Goal: Task Accomplishment & Management: Manage account settings

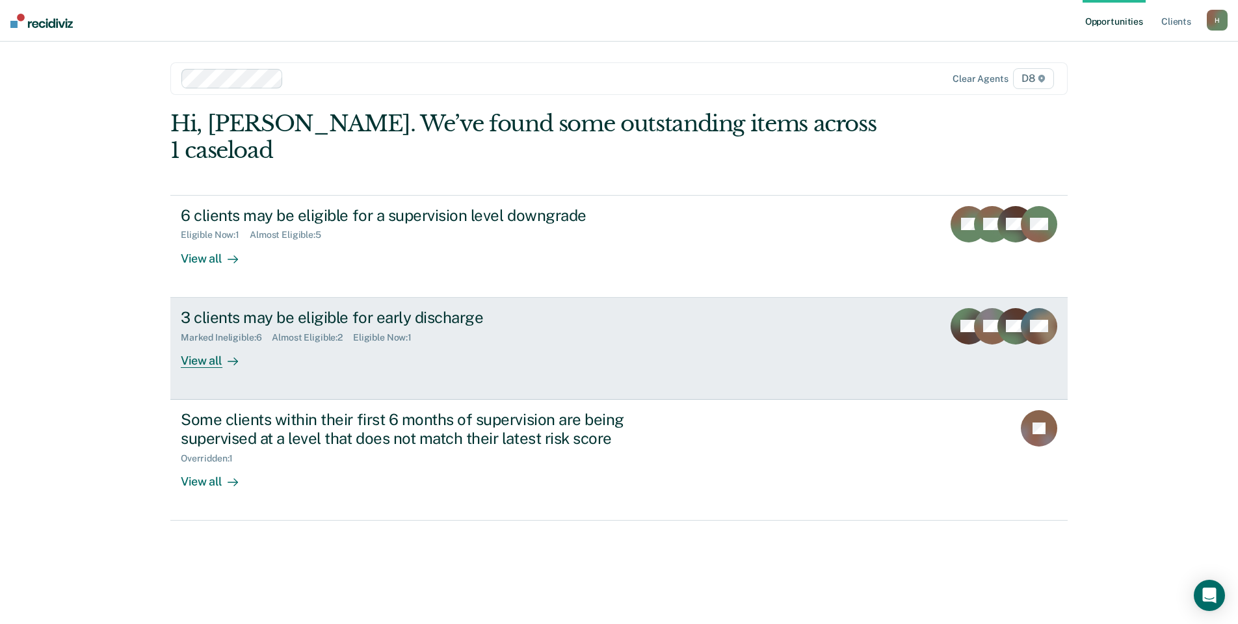
click at [206, 343] on div "View all" at bounding box center [217, 355] width 73 height 25
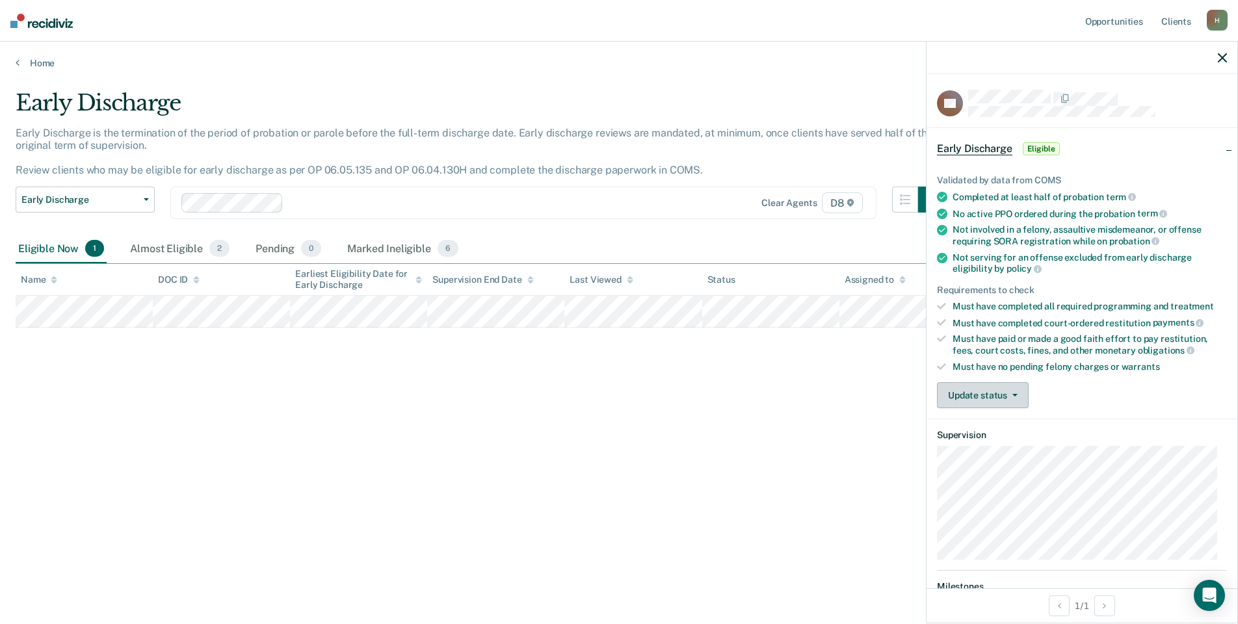
click at [955, 390] on button "Update status" at bounding box center [983, 395] width 92 height 26
click at [961, 442] on button "Mark Ineligible" at bounding box center [1000, 447] width 126 height 21
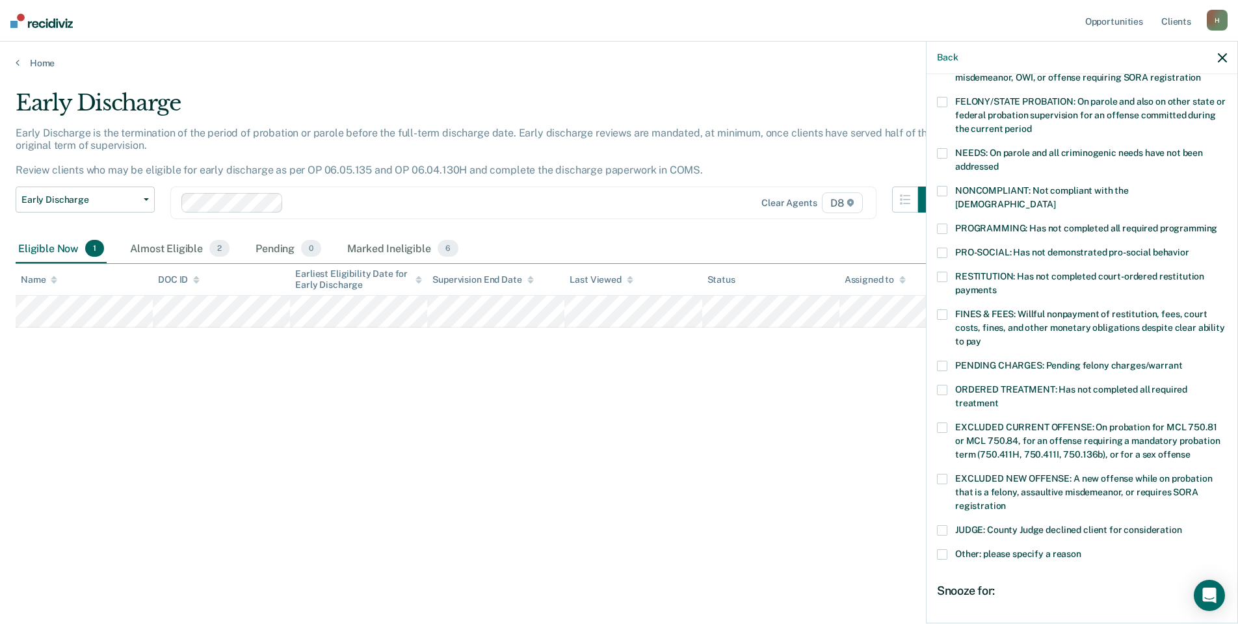
scroll to position [87, 0]
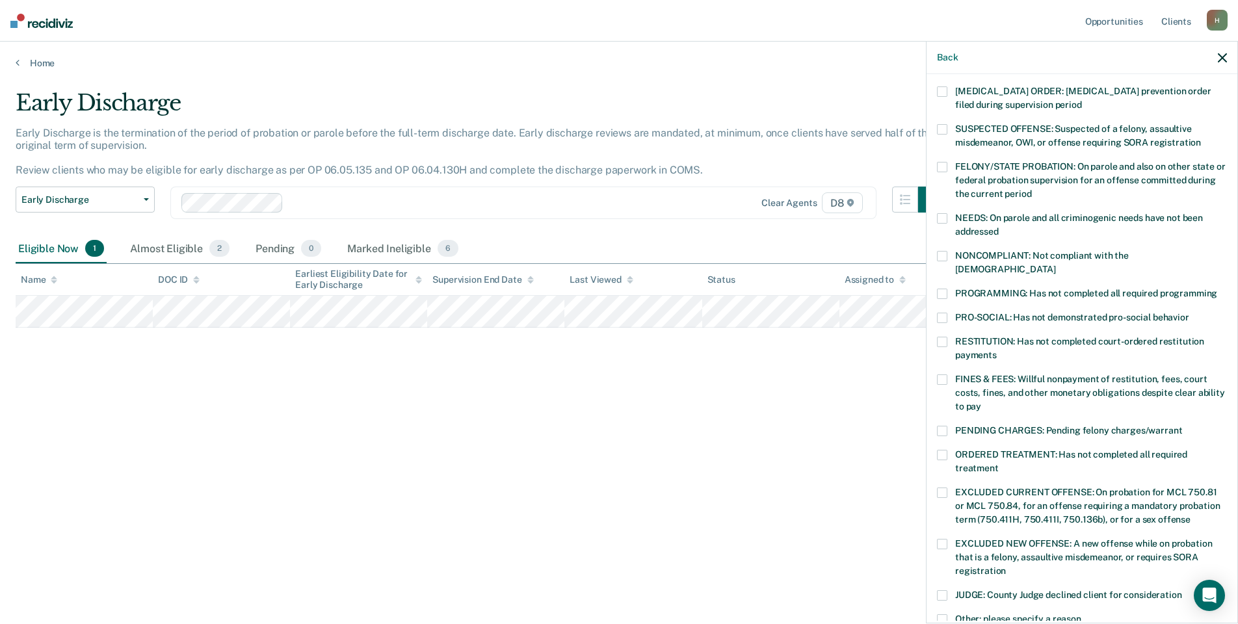
click at [945, 273] on div "NONCOMPLIANT: Not compliant with the [DEMOGRAPHIC_DATA]" at bounding box center [1082, 270] width 290 height 38
click at [950, 289] on label "PROGRAMMING: Has not completed all required programming" at bounding box center [1082, 296] width 290 height 14
click at [945, 258] on span at bounding box center [942, 256] width 10 height 10
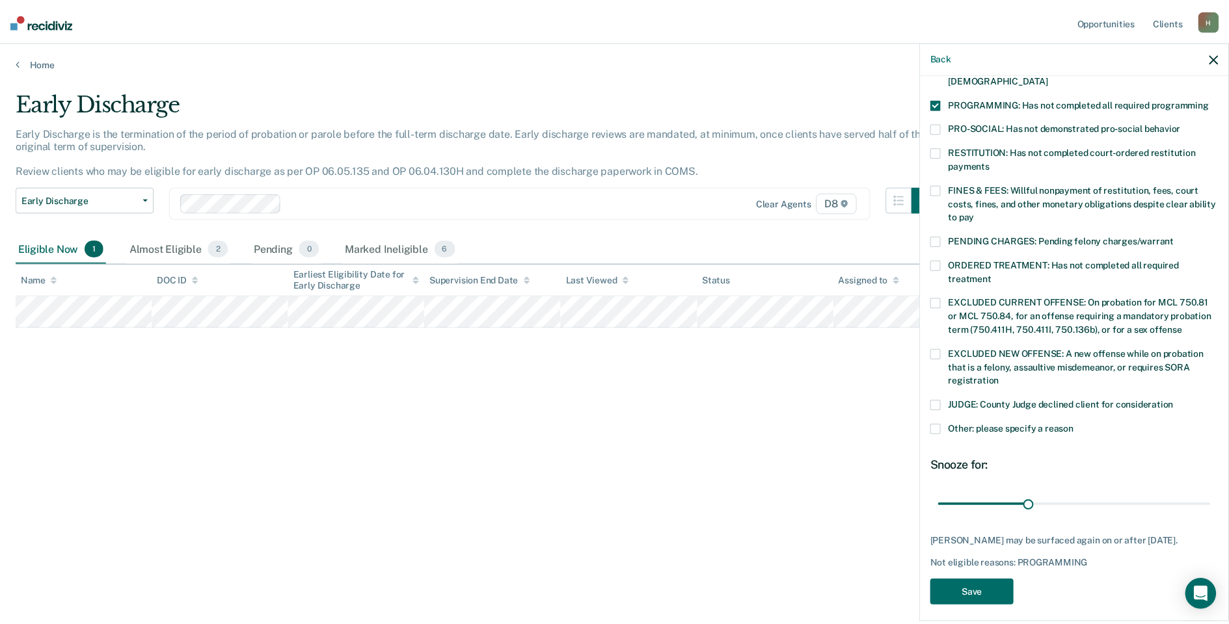
scroll to position [282, 0]
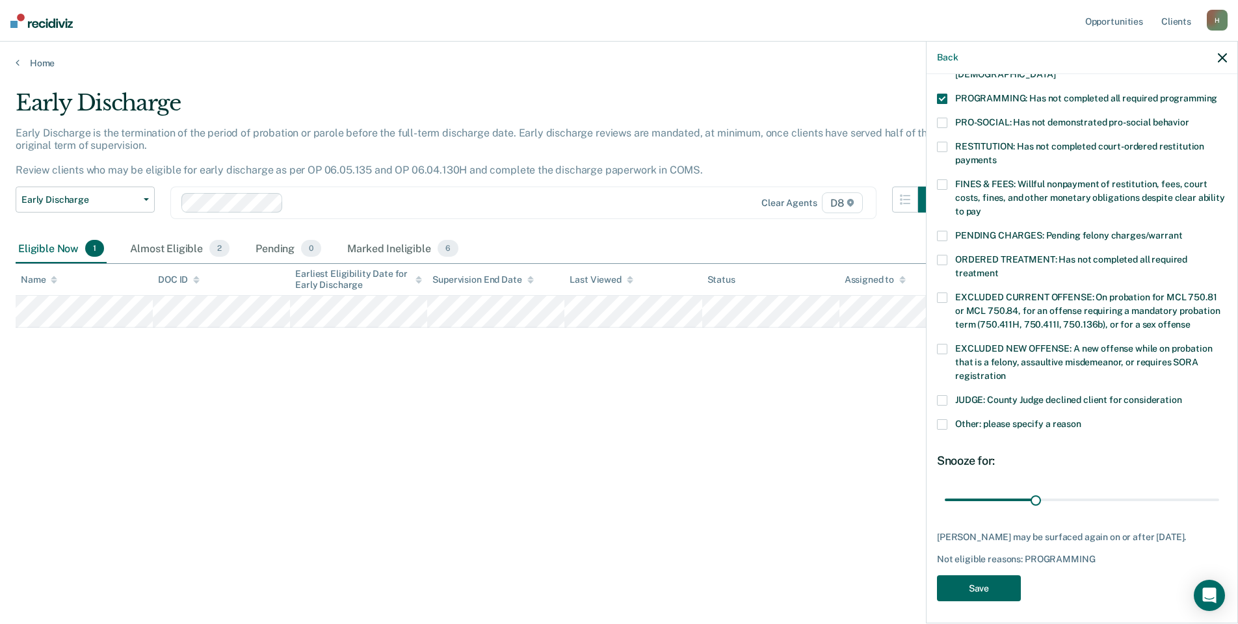
click at [976, 576] on button "Save" at bounding box center [979, 589] width 84 height 27
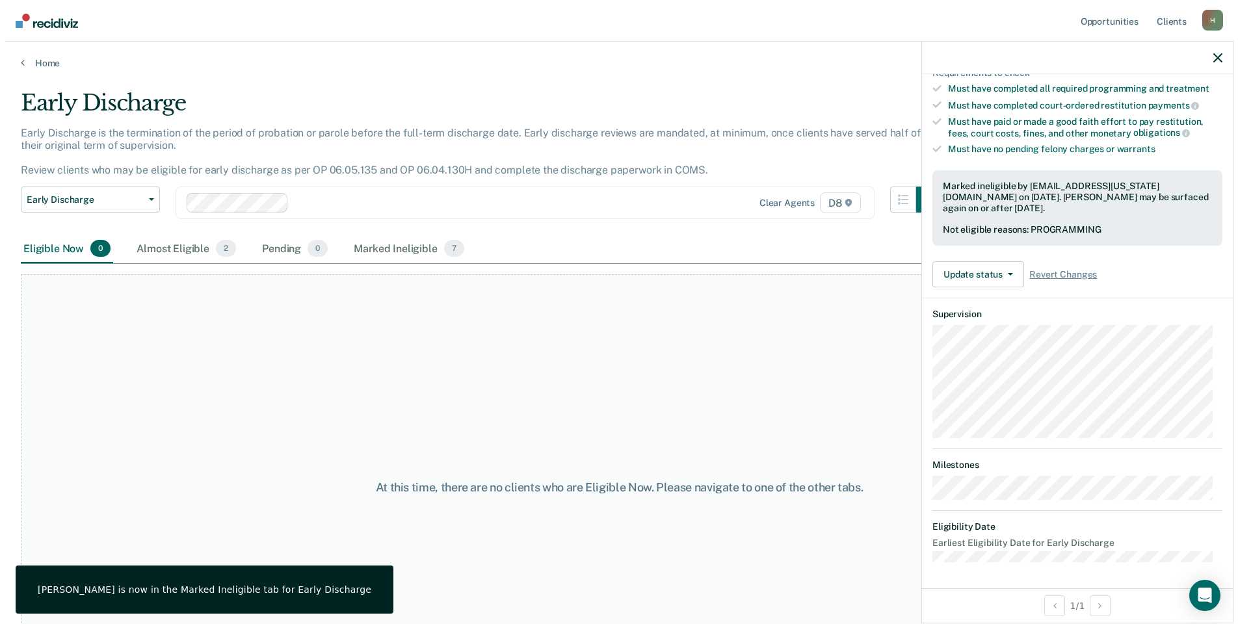
scroll to position [216, 0]
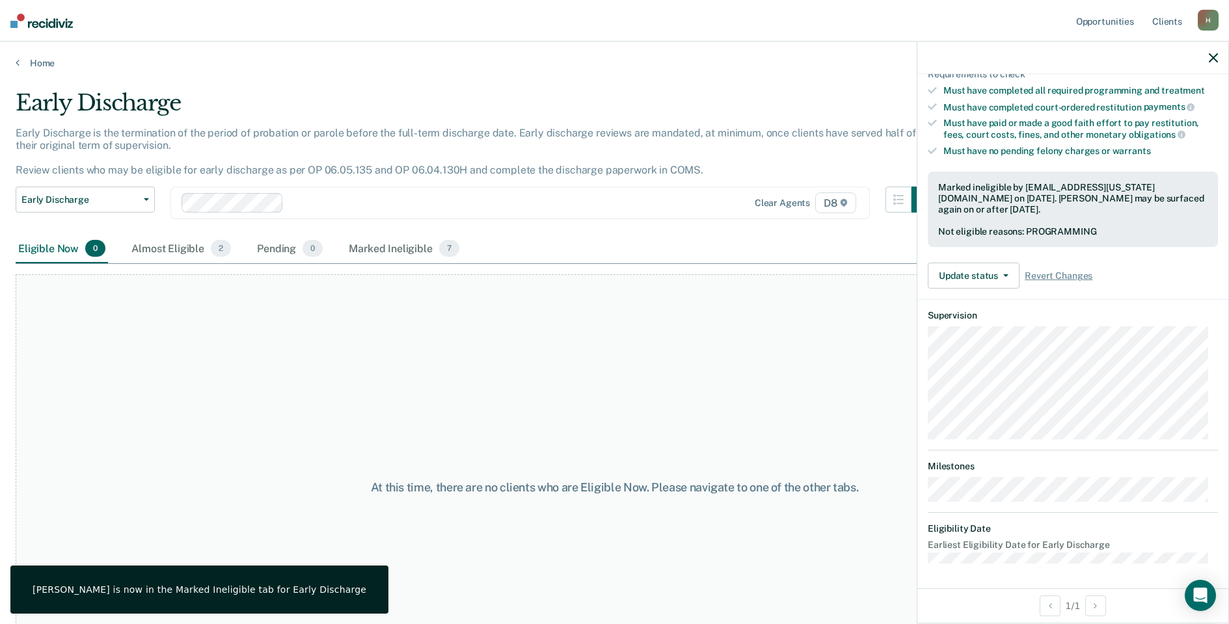
click at [1213, 53] on button "button" at bounding box center [1212, 57] width 9 height 11
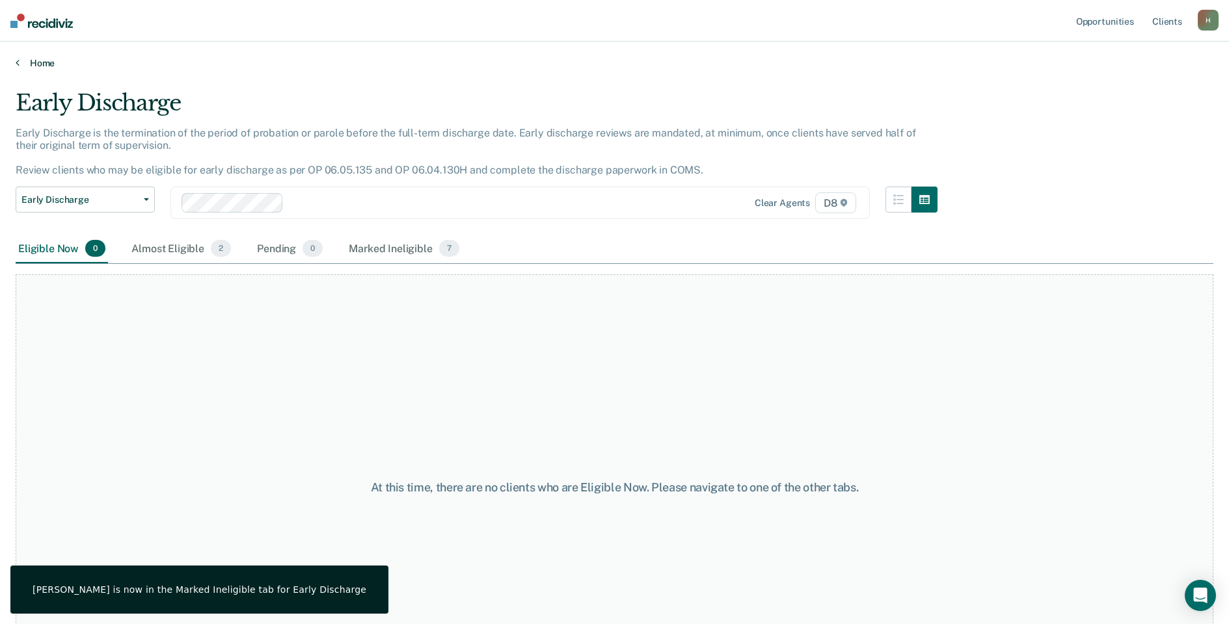
click at [53, 63] on link "Home" at bounding box center [614, 63] width 1197 height 12
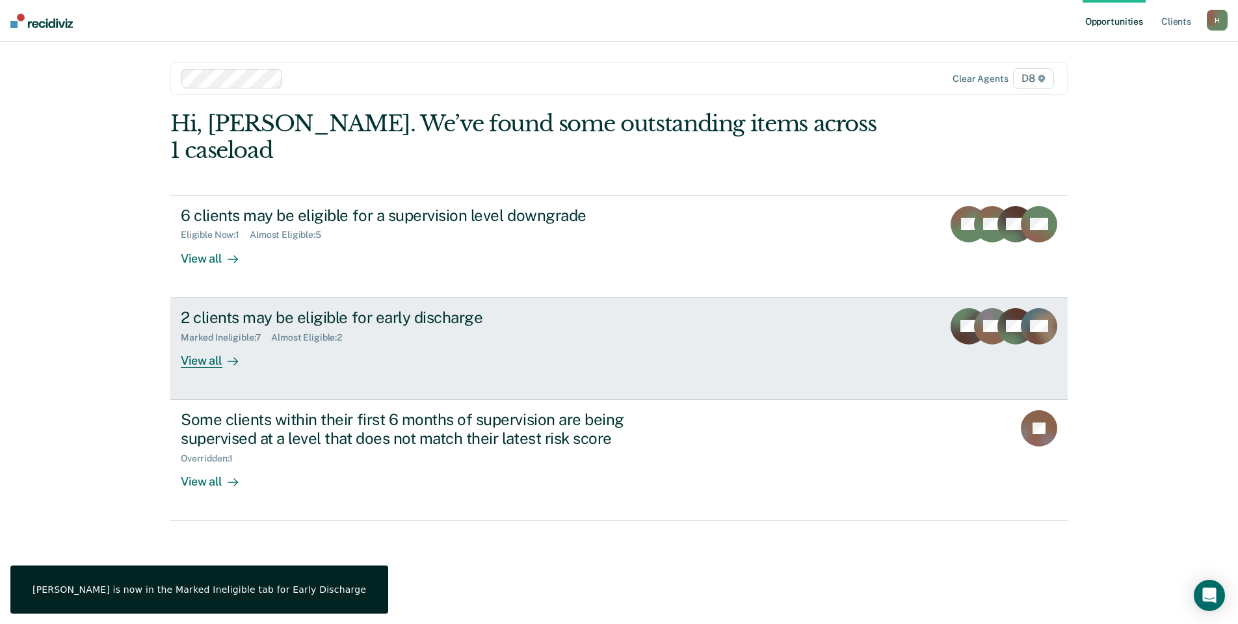
click at [206, 343] on div "View all" at bounding box center [217, 355] width 73 height 25
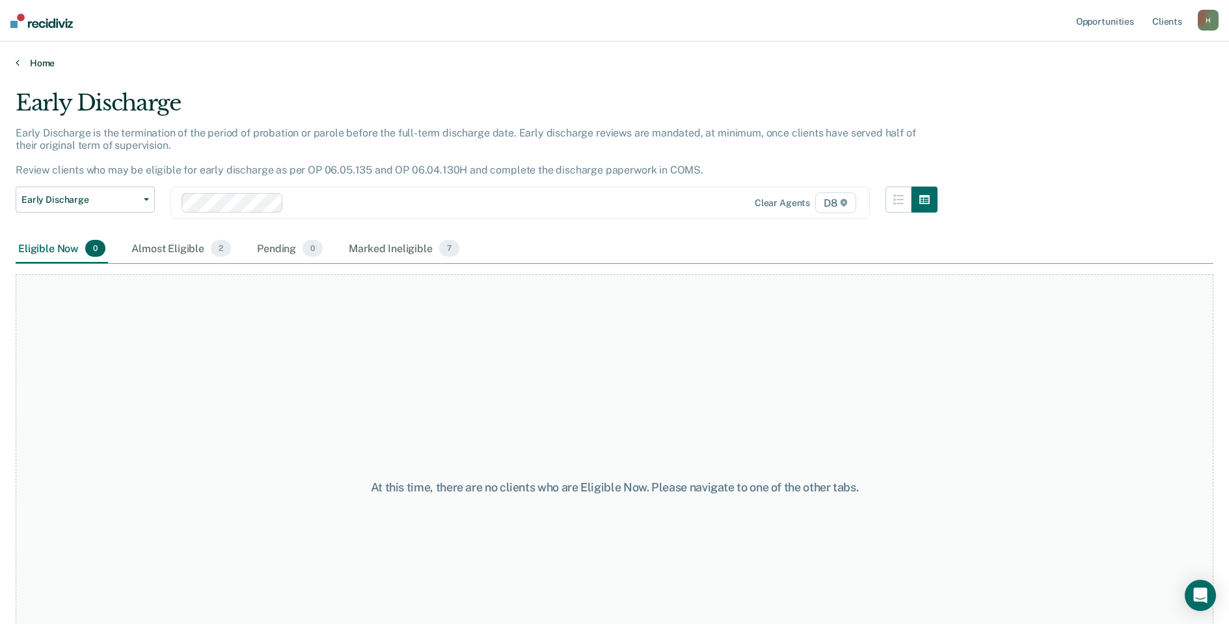
click at [54, 64] on link "Home" at bounding box center [614, 63] width 1197 height 12
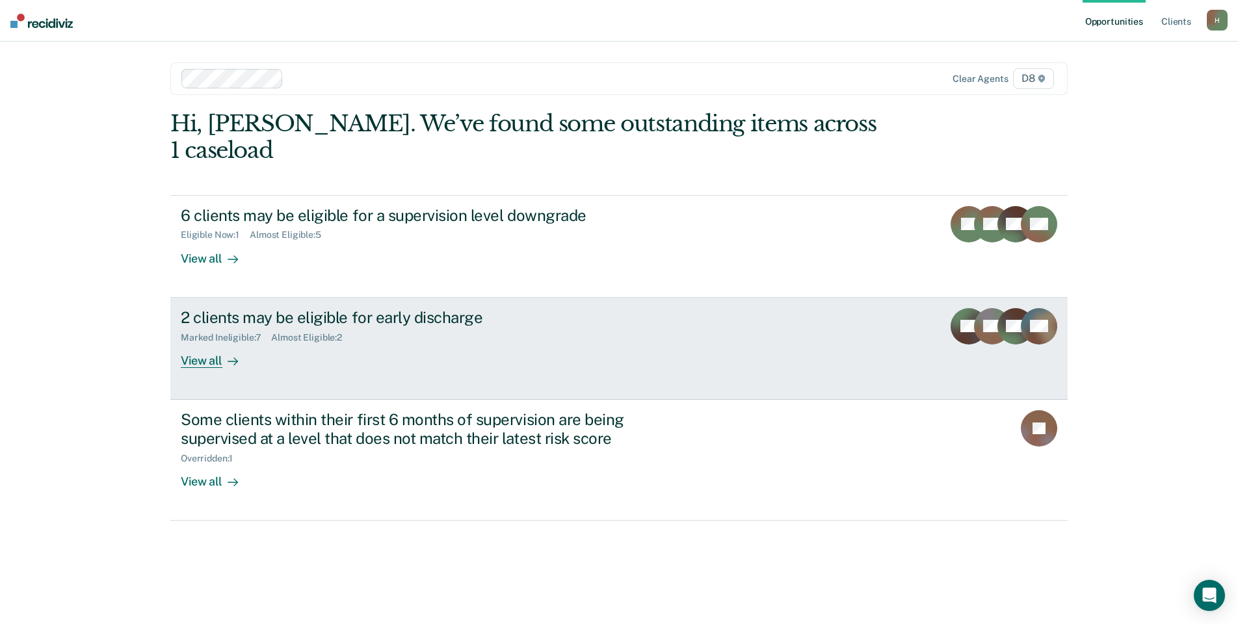
click at [225, 353] on div at bounding box center [230, 360] width 16 height 15
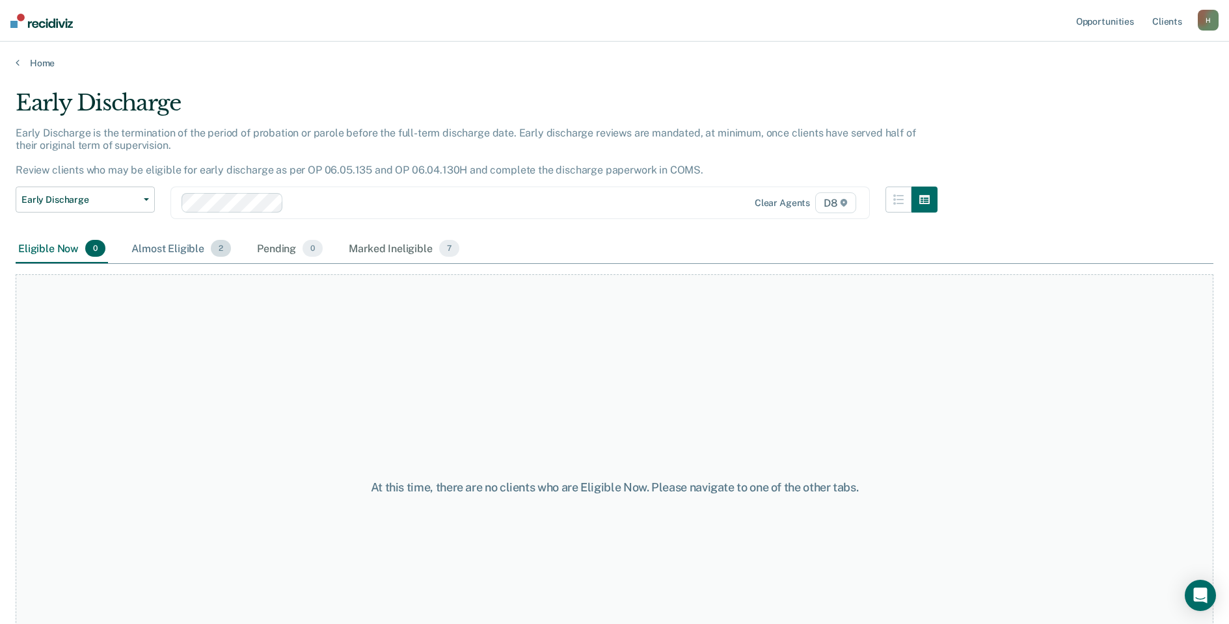
click at [194, 248] on div "Almost Eligible 2" at bounding box center [181, 249] width 105 height 29
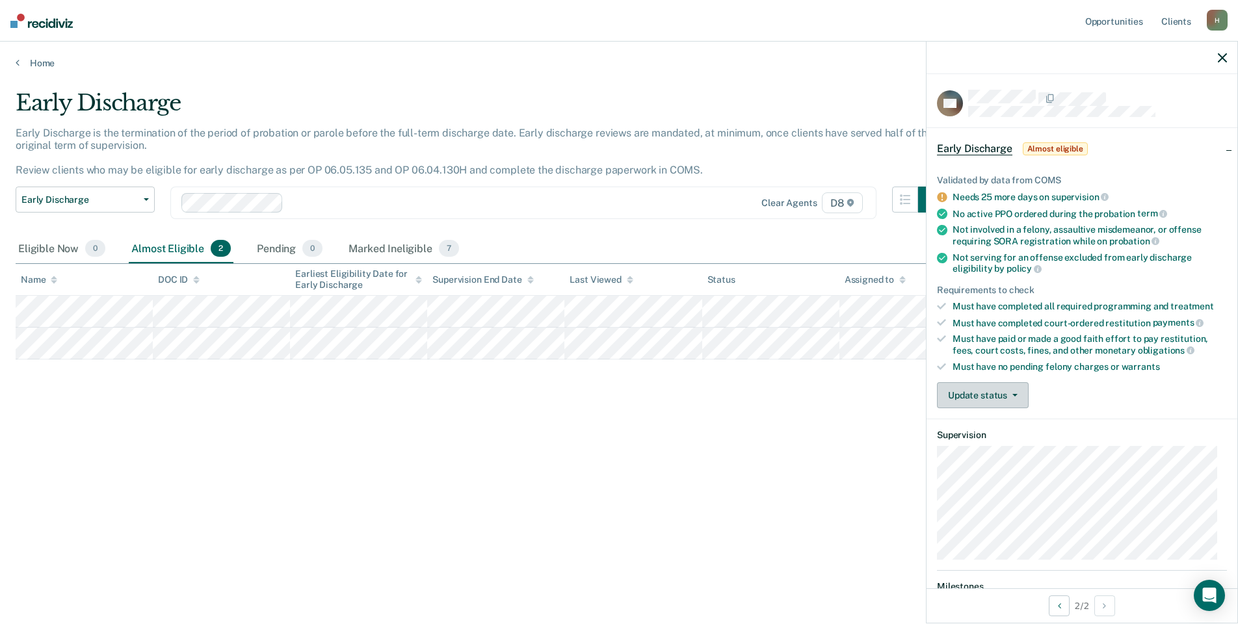
click at [973, 390] on button "Update status" at bounding box center [983, 395] width 92 height 26
click at [823, 428] on div "Early Discharge Early Discharge is the termination of the period of probation o…" at bounding box center [619, 308] width 1207 height 437
click at [1016, 395] on button "Update status" at bounding box center [983, 395] width 92 height 26
click at [982, 445] on button "Mark Ineligible" at bounding box center [1000, 447] width 126 height 21
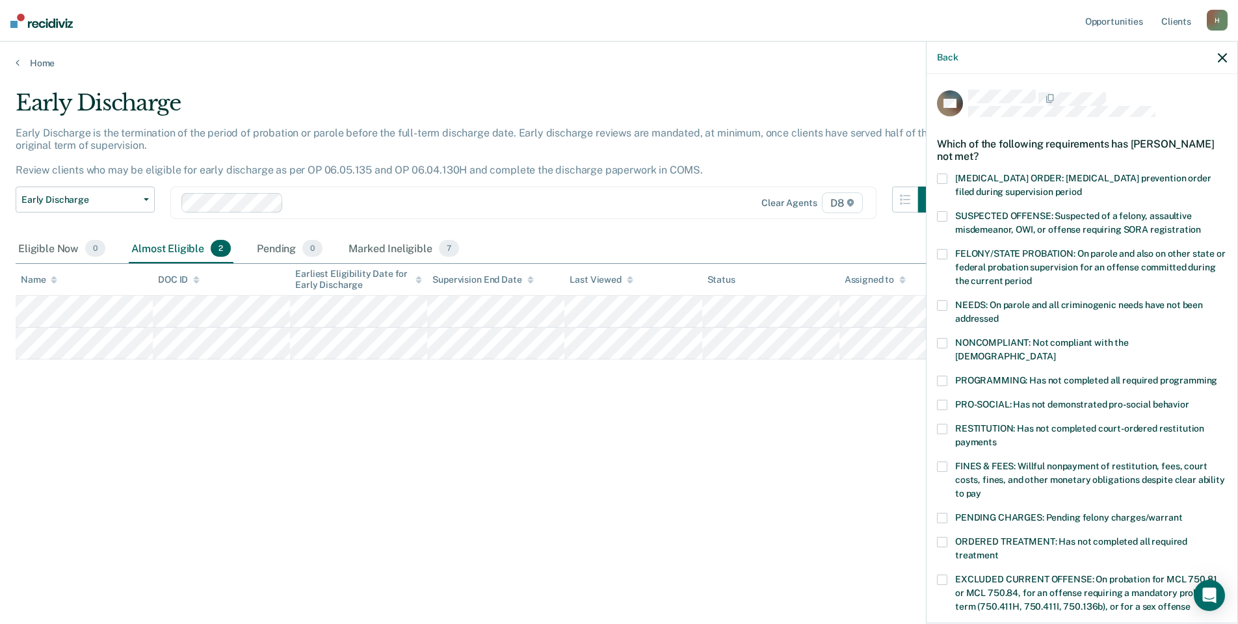
click at [944, 376] on span at bounding box center [942, 381] width 10 height 10
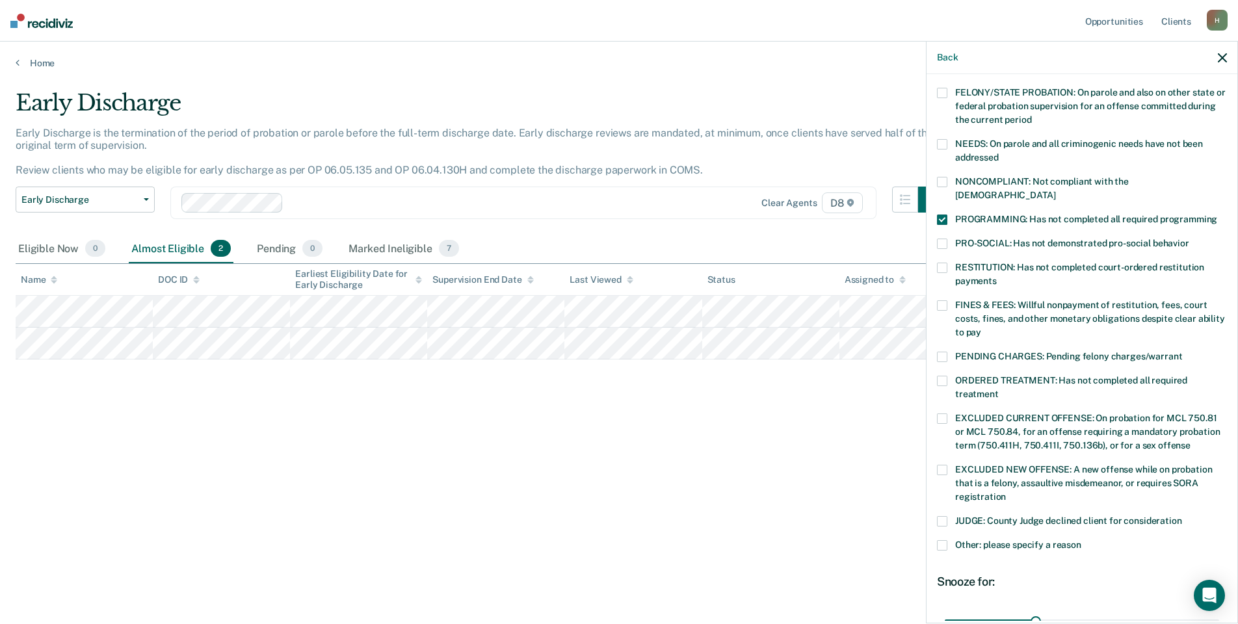
scroll to position [282, 0]
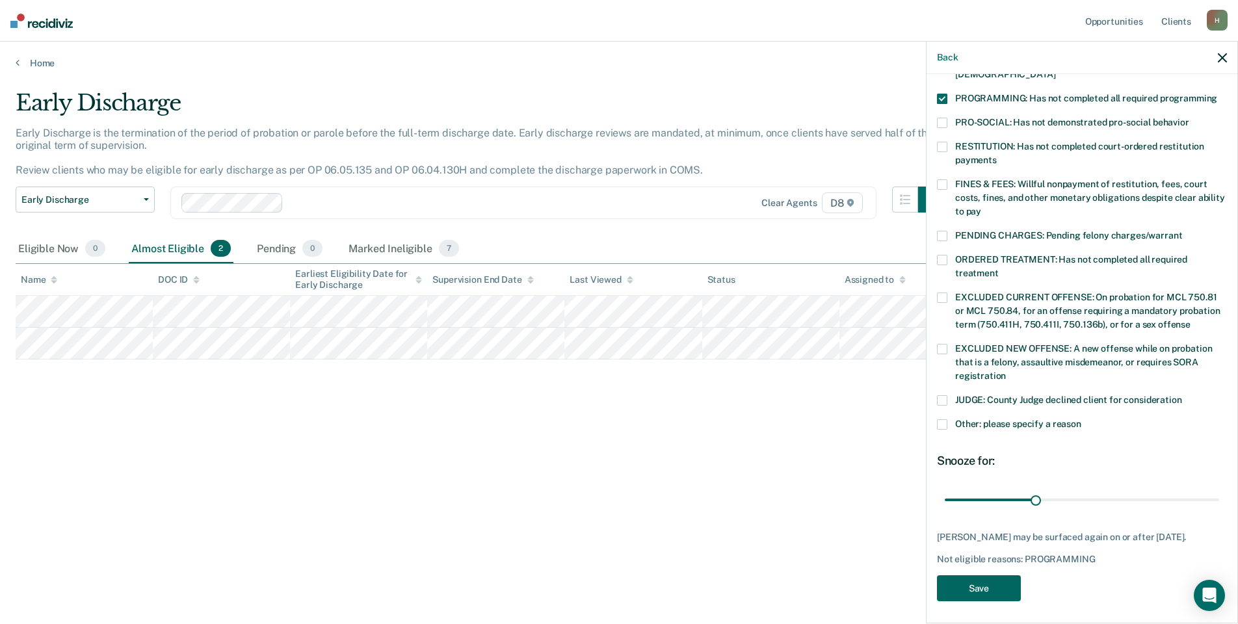
click at [981, 579] on button "Save" at bounding box center [979, 589] width 84 height 27
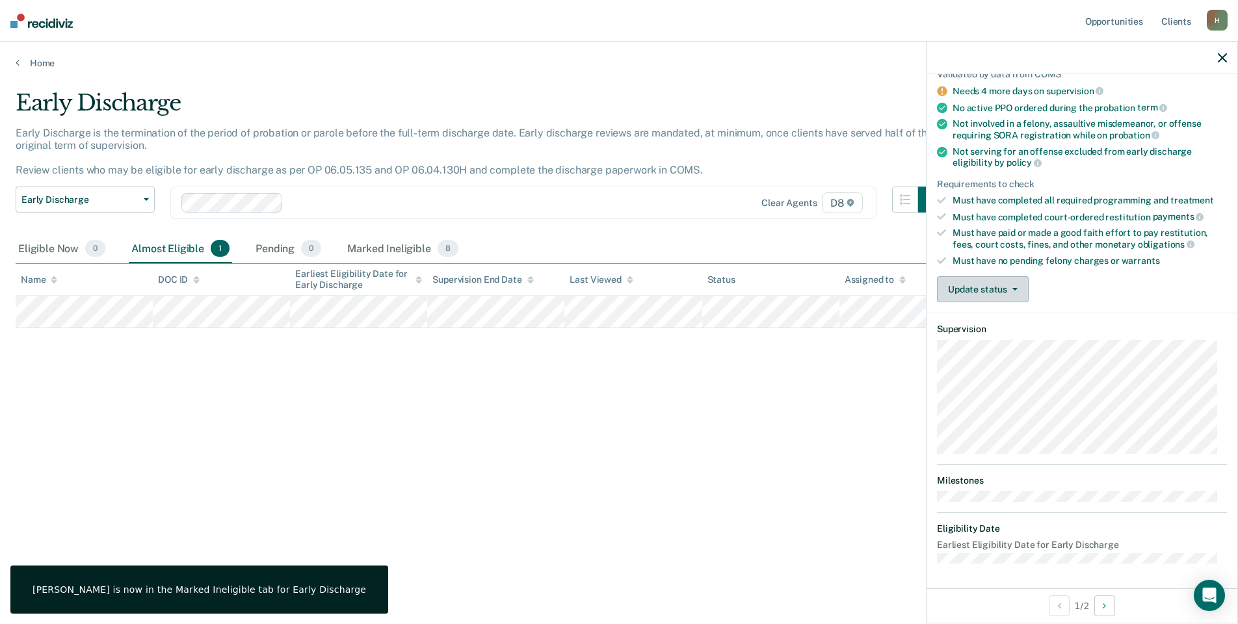
click at [970, 283] on button "Update status" at bounding box center [983, 289] width 92 height 26
click at [974, 338] on button "Mark Ineligible" at bounding box center [1000, 341] width 126 height 21
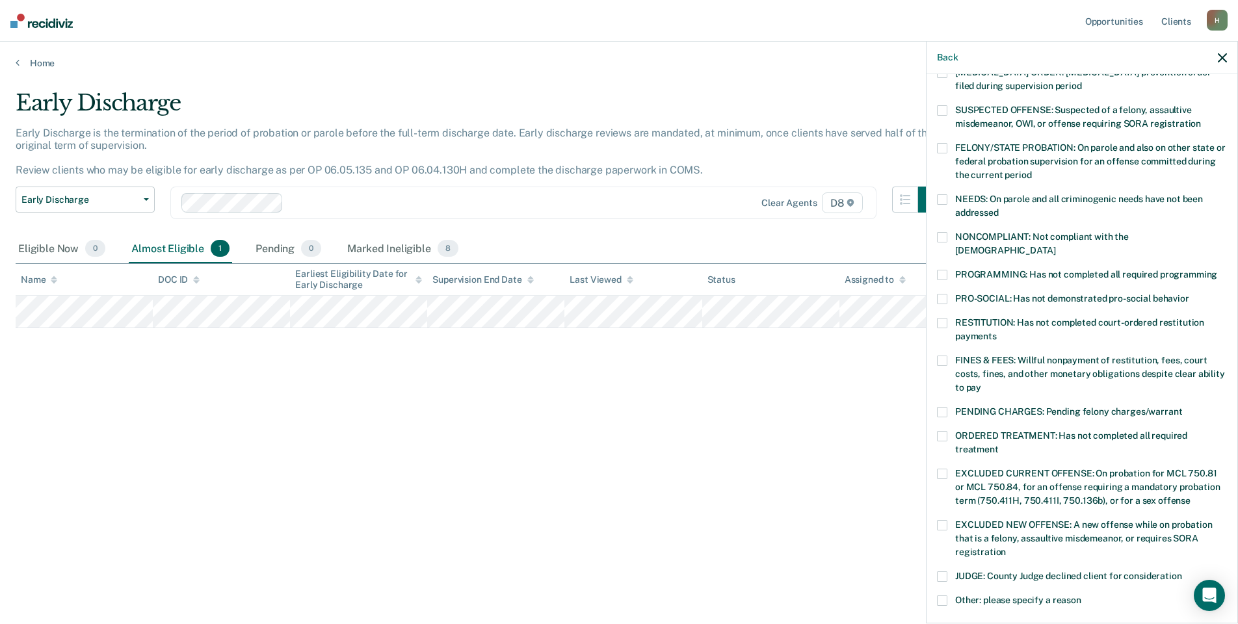
click at [938, 431] on span at bounding box center [942, 436] width 10 height 10
click at [937, 270] on span at bounding box center [942, 275] width 10 height 10
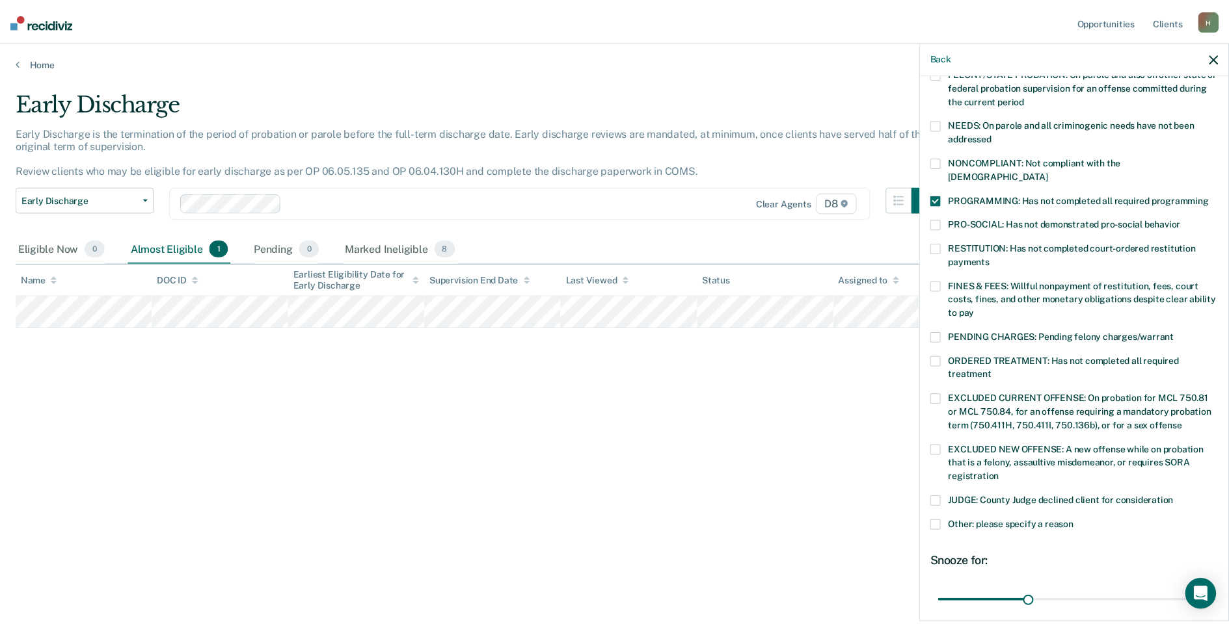
scroll to position [282, 0]
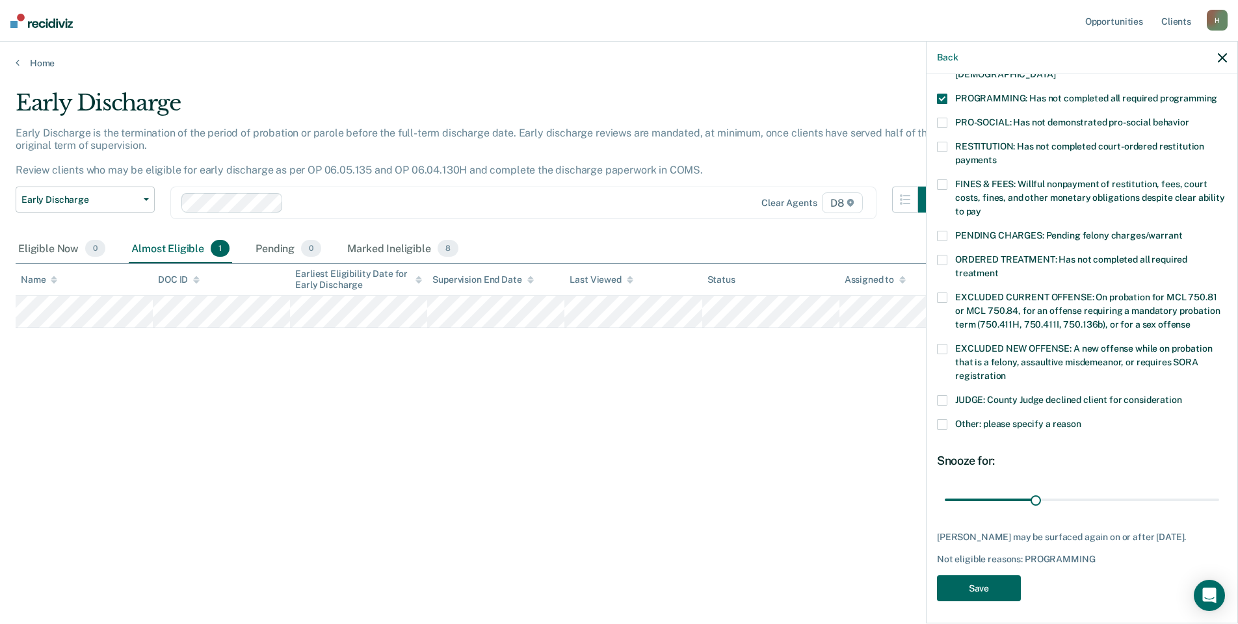
click at [957, 577] on button "Save" at bounding box center [979, 589] width 84 height 27
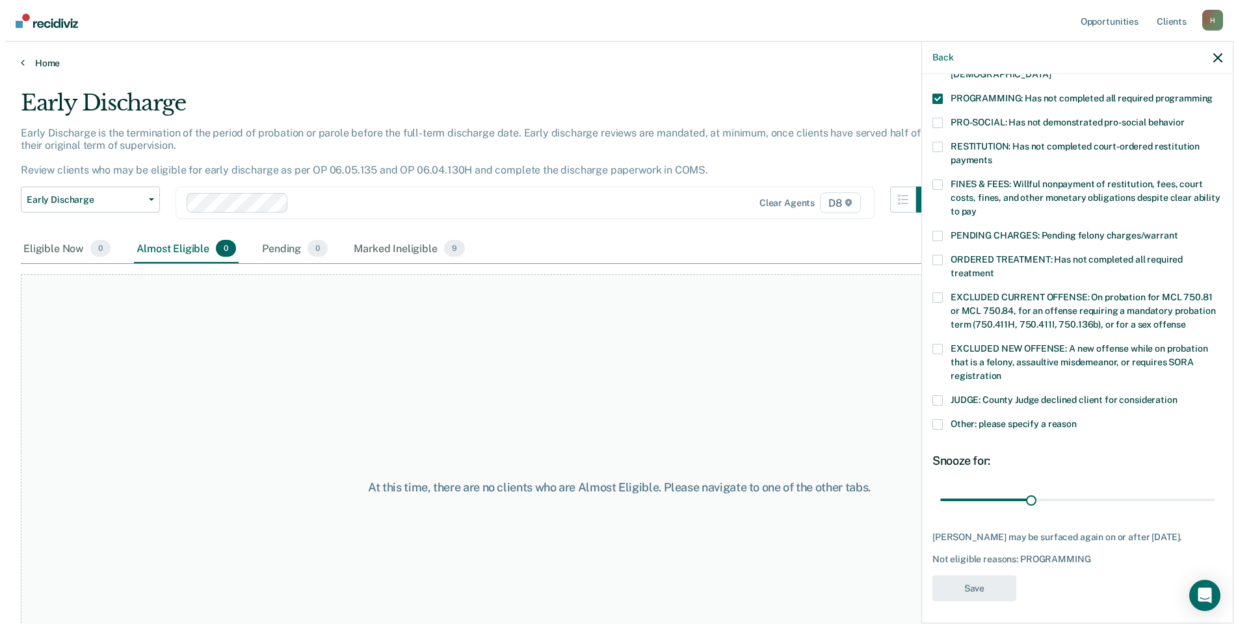
scroll to position [202, 0]
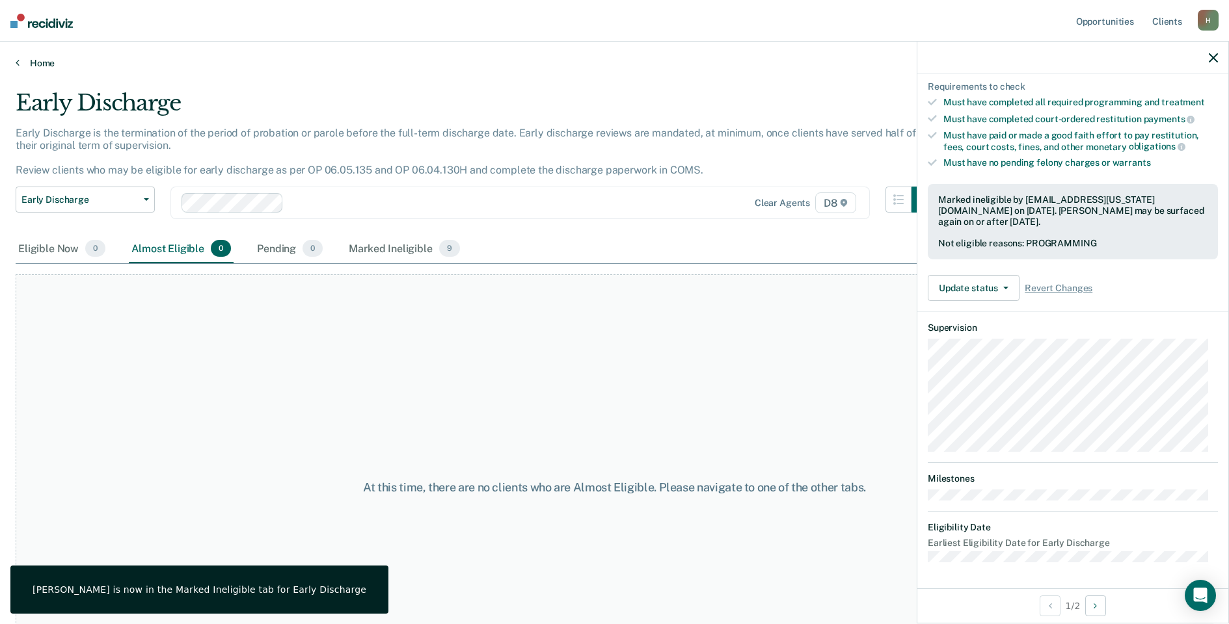
click at [34, 66] on link "Home" at bounding box center [614, 63] width 1197 height 12
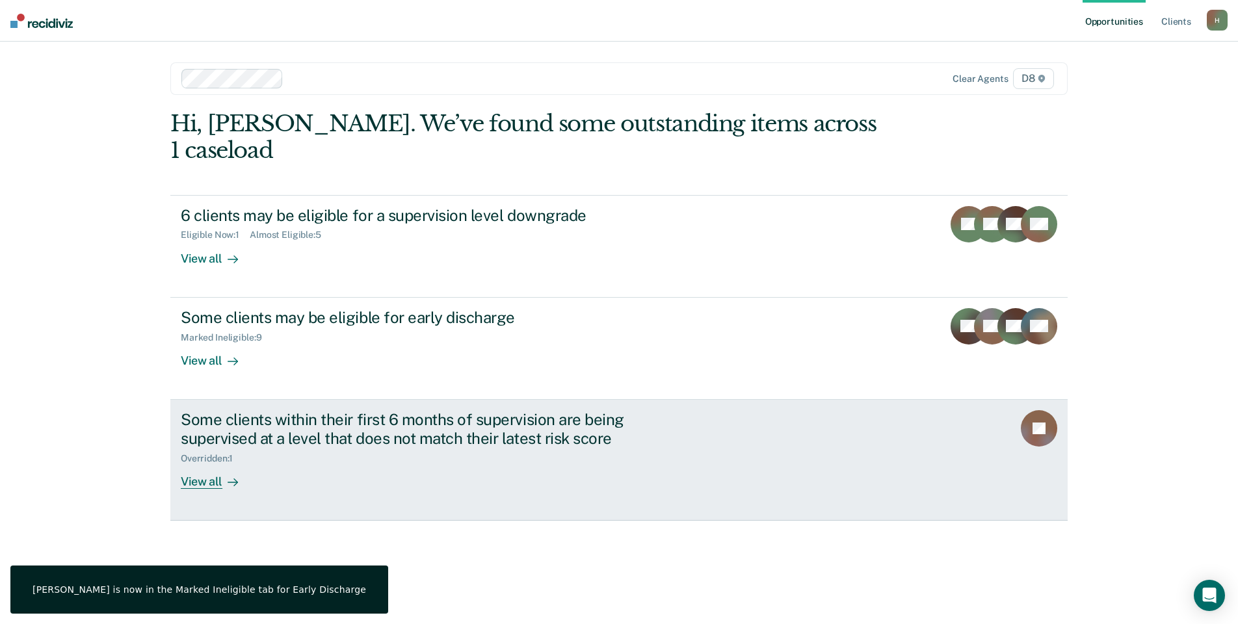
click at [202, 464] on div "View all" at bounding box center [217, 476] width 73 height 25
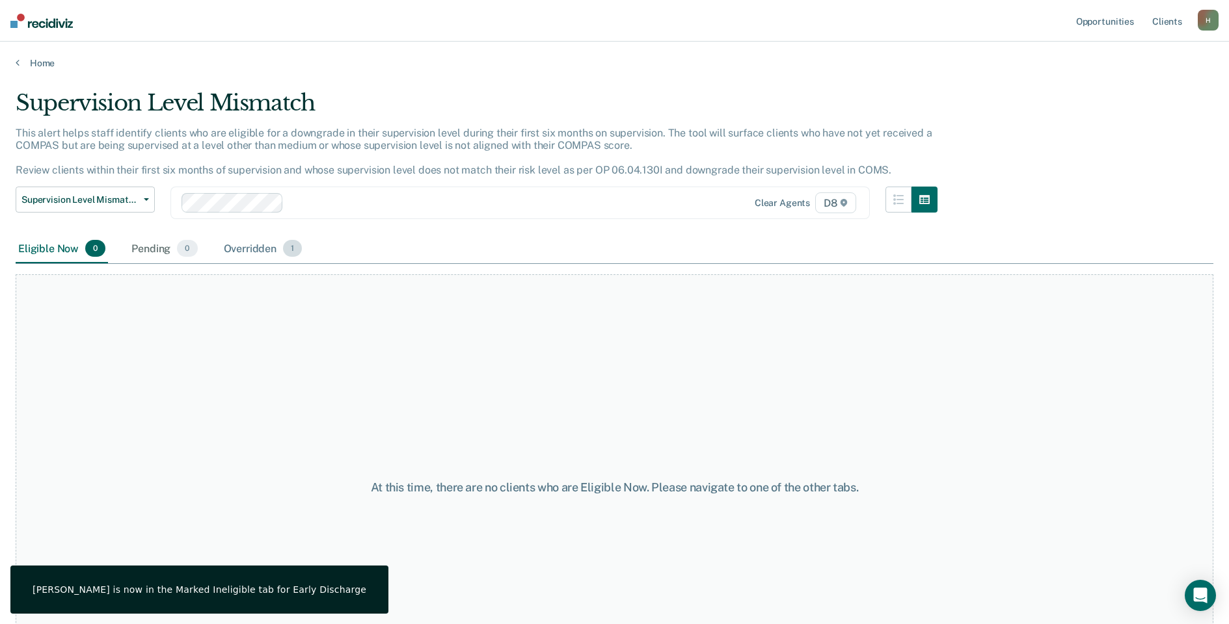
click at [244, 253] on div "Overridden 1" at bounding box center [263, 249] width 84 height 29
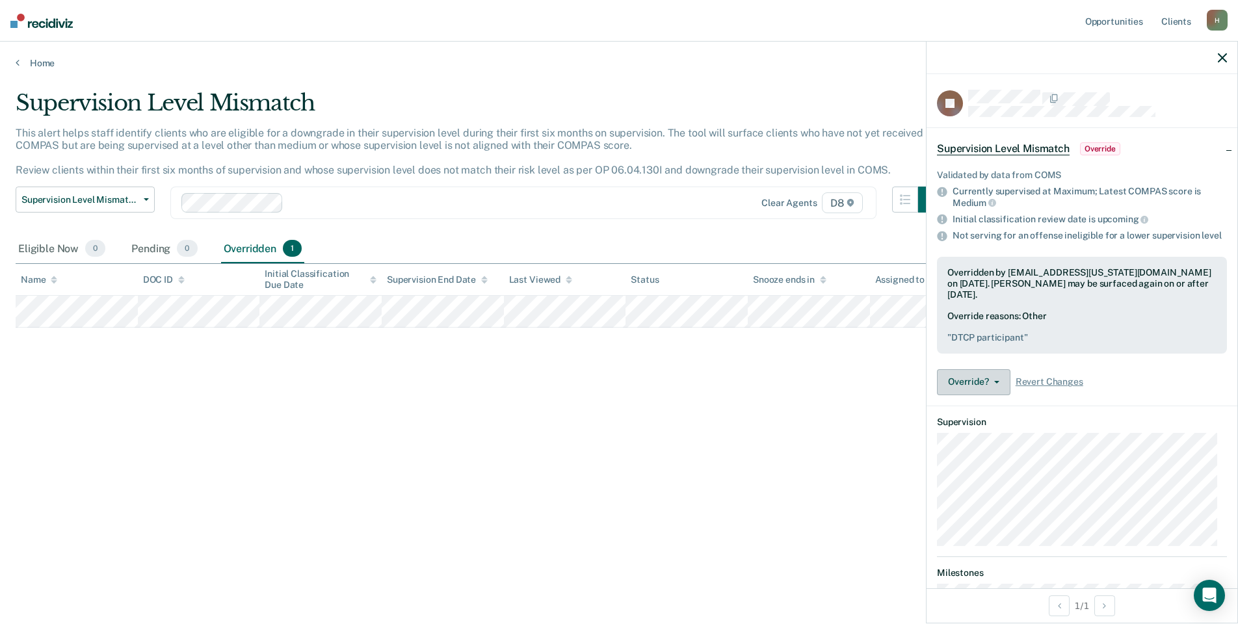
click at [985, 395] on button "Override?" at bounding box center [973, 382] width 73 height 26
click at [768, 403] on div "Supervision Level Mismatch This alert helps staff identify clients who are elig…" at bounding box center [619, 308] width 1207 height 437
click at [770, 399] on div "Supervision Level Mismatch This alert helps staff identify clients who are elig…" at bounding box center [619, 308] width 1207 height 437
click at [1221, 59] on icon "button" at bounding box center [1222, 57] width 9 height 9
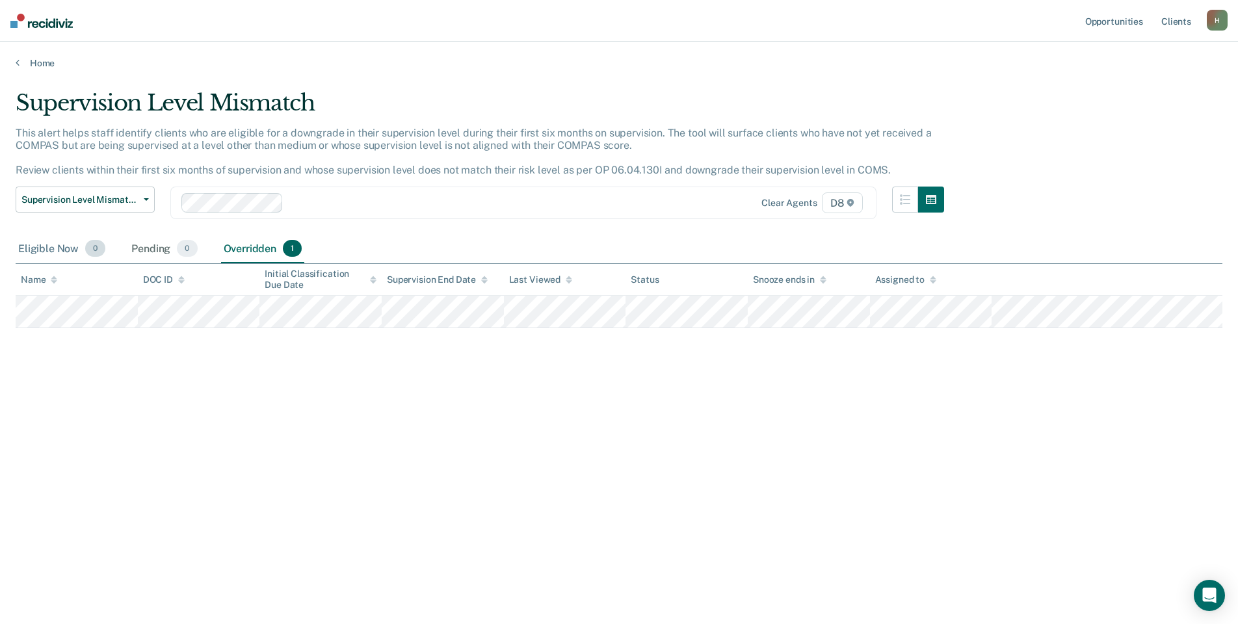
click at [62, 252] on div "Eligible Now 0" at bounding box center [62, 249] width 92 height 29
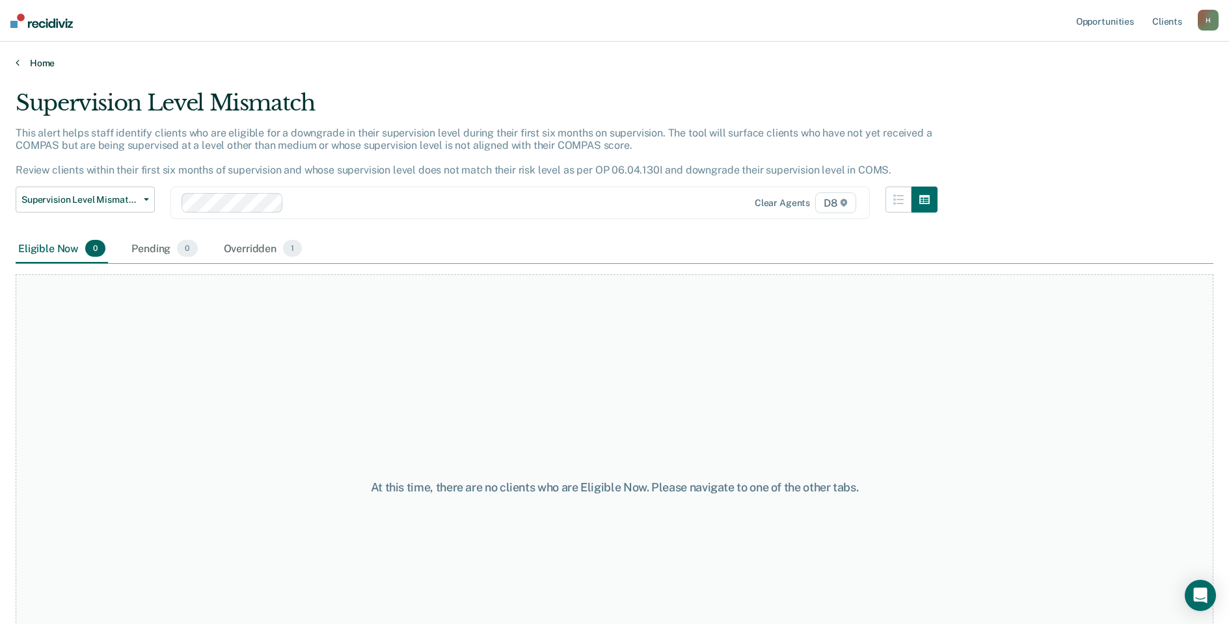
click at [35, 64] on link "Home" at bounding box center [614, 63] width 1197 height 12
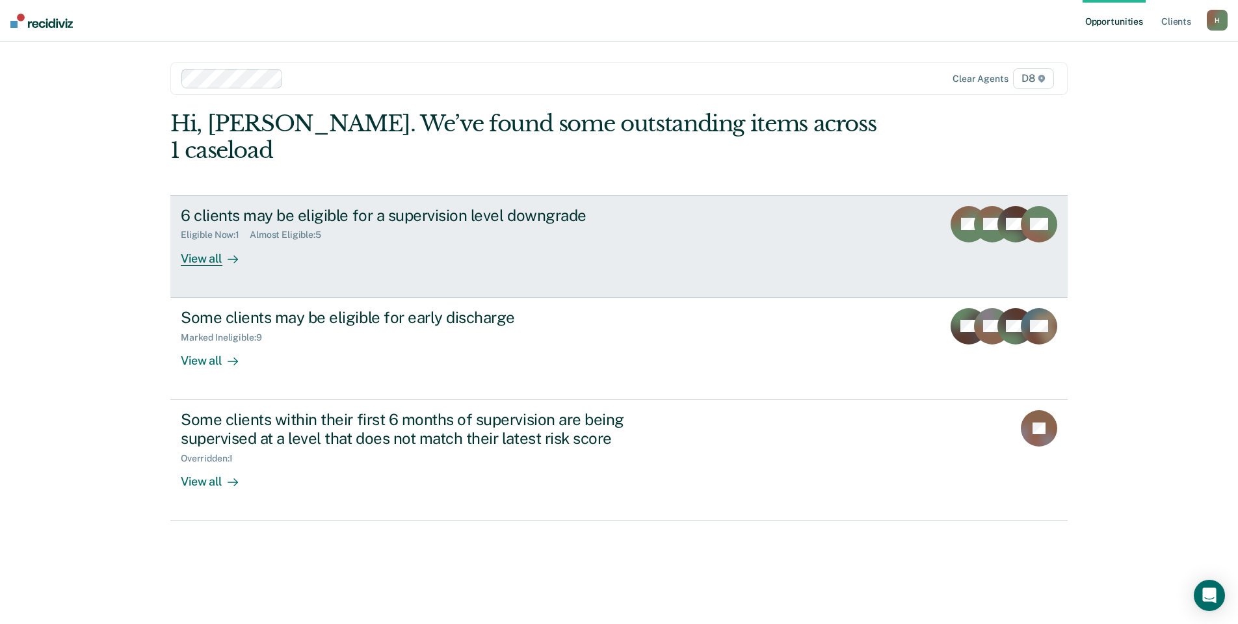
click at [206, 241] on div "View all" at bounding box center [217, 253] width 73 height 25
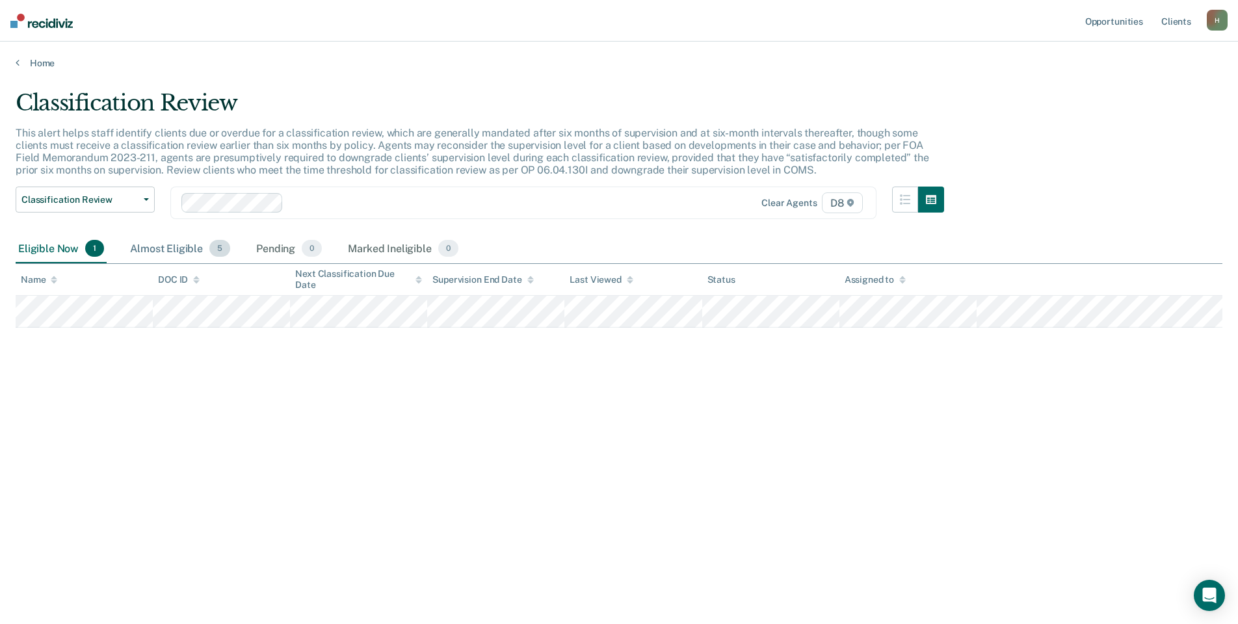
click at [200, 245] on div "Almost Eligible 5" at bounding box center [179, 249] width 105 height 29
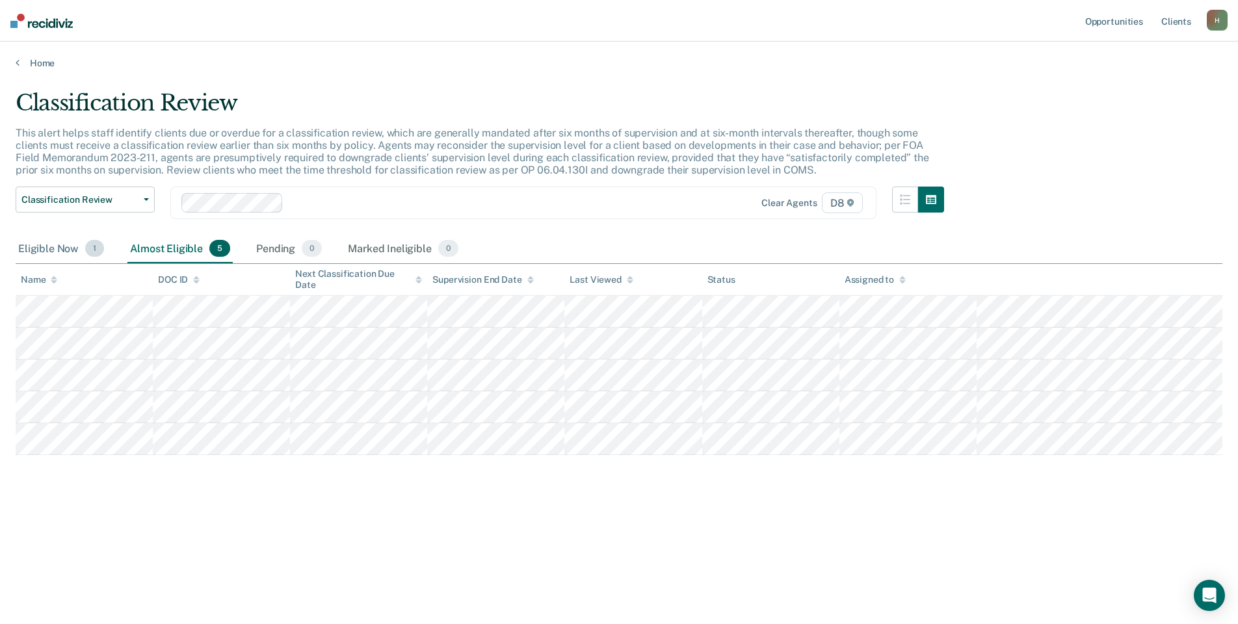
click at [46, 249] on div "Eligible Now 1" at bounding box center [61, 249] width 91 height 29
